Goal: Information Seeking & Learning: Find specific fact

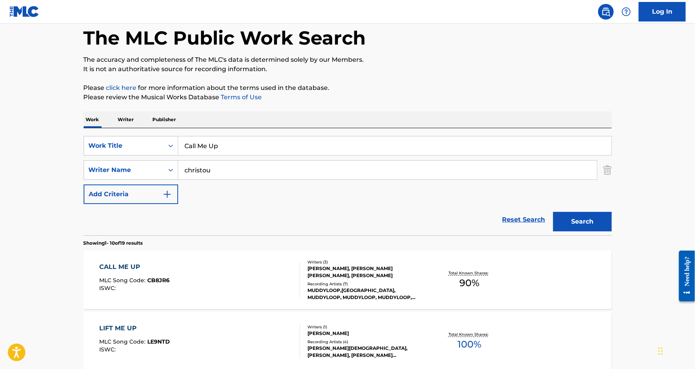
click at [204, 143] on input "Call Me Up" at bounding box center [394, 145] width 433 height 19
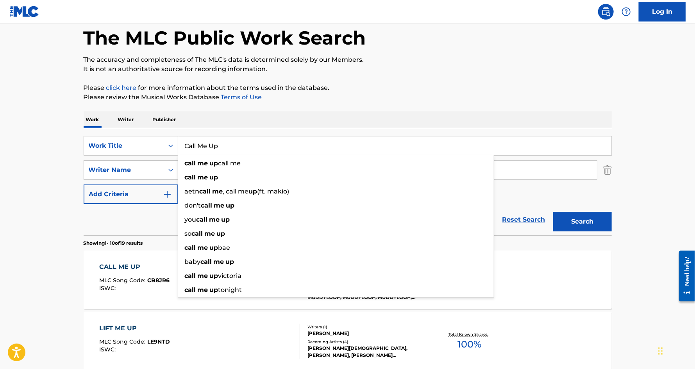
click at [204, 143] on input "Call Me Up" at bounding box center [394, 145] width 433 height 19
paste input "Okay"
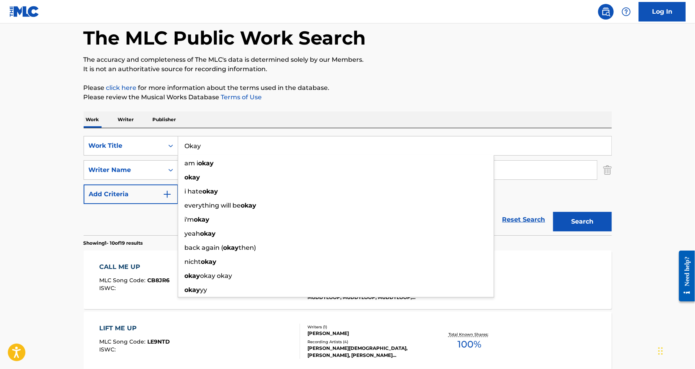
type input "Okay"
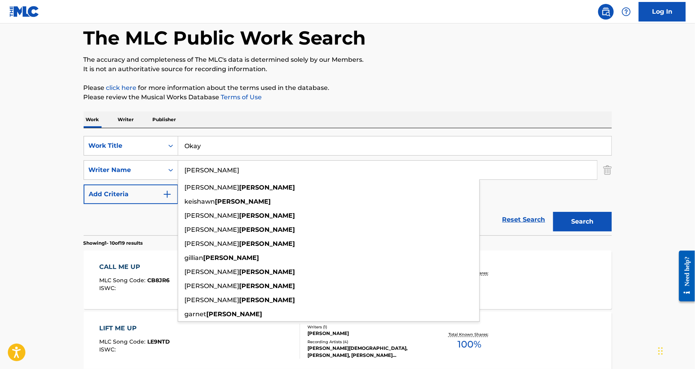
type input "[PERSON_NAME]"
click at [553, 212] on button "Search" at bounding box center [582, 222] width 59 height 20
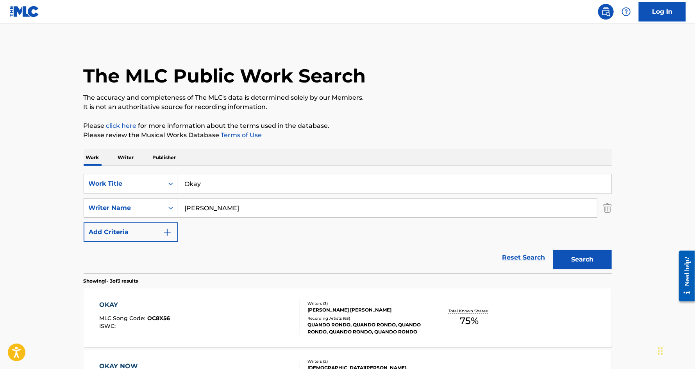
click at [101, 304] on div "OKAY" at bounding box center [134, 304] width 71 height 9
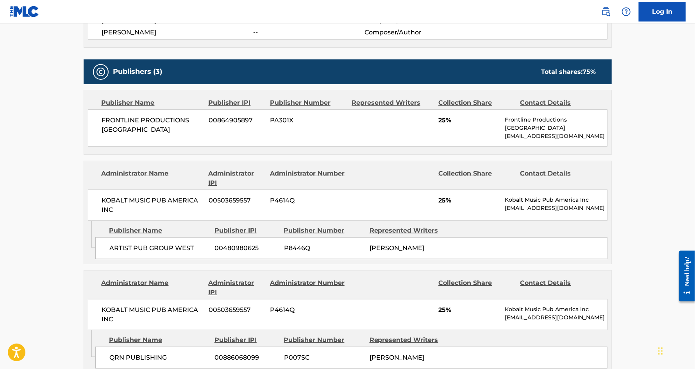
scroll to position [329, 0]
